Goal: Information Seeking & Learning: Learn about a topic

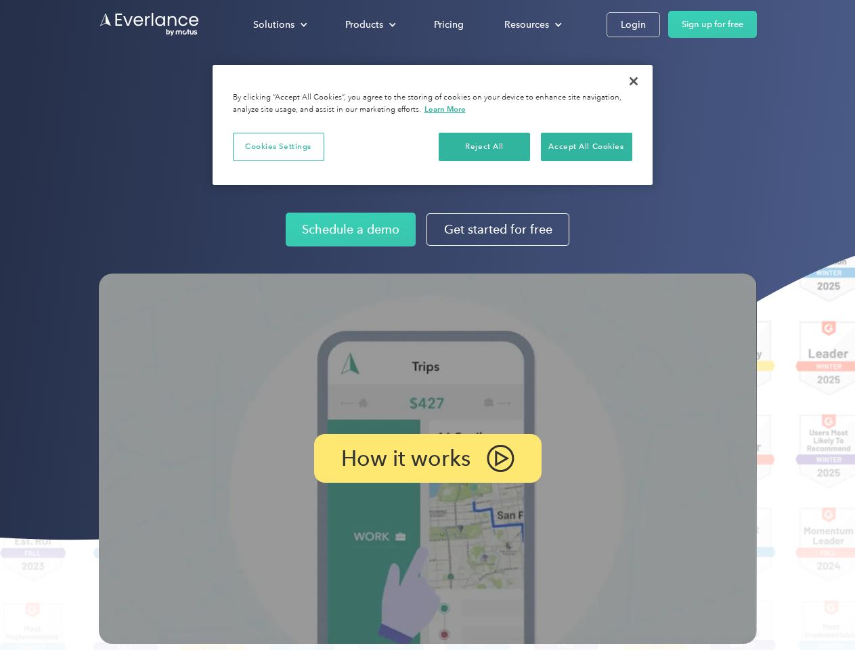
click at [427, 325] on img at bounding box center [428, 459] width 658 height 370
click at [280, 24] on div "Solutions" at bounding box center [273, 24] width 41 height 17
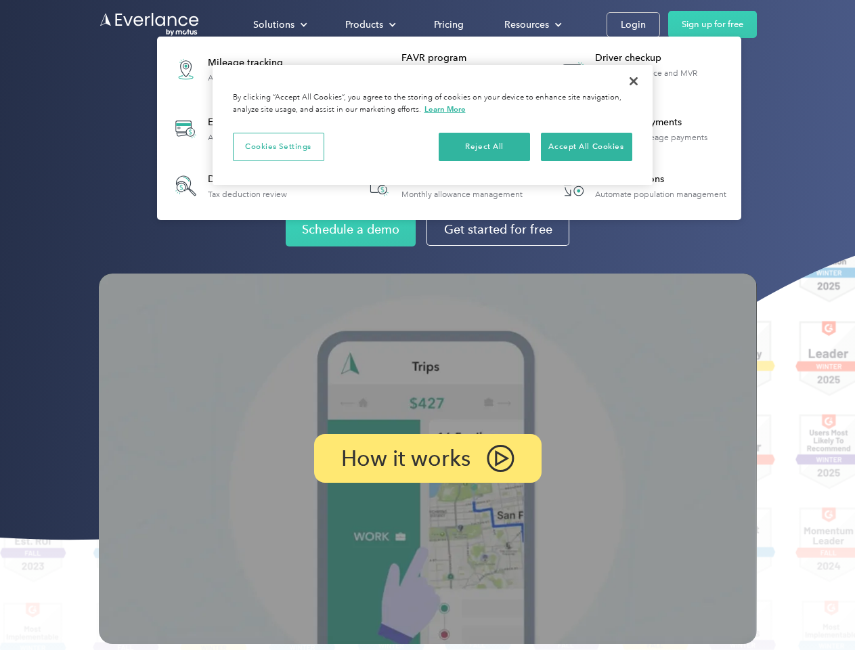
click at [369, 24] on div "Products" at bounding box center [364, 24] width 38 height 17
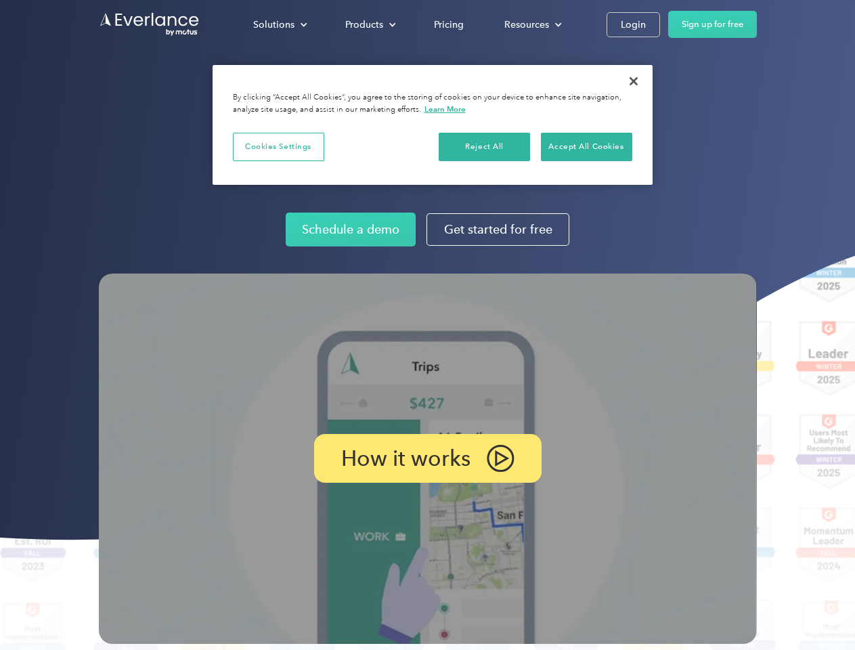
click at [532, 24] on div "Resources" at bounding box center [526, 24] width 45 height 17
click at [427, 458] on p "How it works" at bounding box center [405, 458] width 129 height 16
click at [278, 146] on button "Cookies Settings" at bounding box center [278, 147] width 91 height 28
click at [0, 0] on div "When you visit any website, it may store or retrieve information on your browse…" at bounding box center [0, 0] width 0 height 0
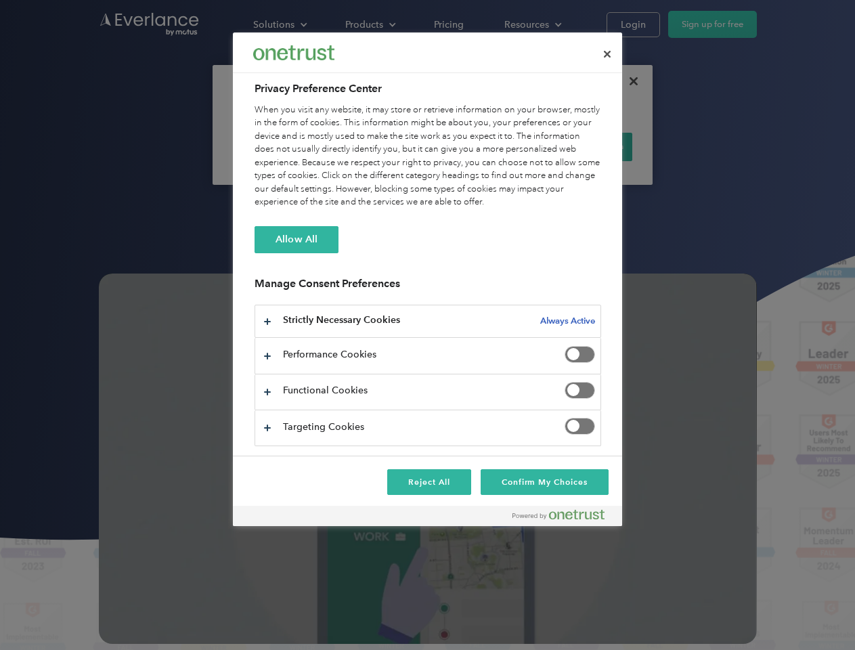
click at [586, 146] on div "When you visit any website, it may store or retrieve information on your browse…" at bounding box center [428, 157] width 347 height 106
click at [634, 81] on div at bounding box center [427, 325] width 855 height 650
